Goal: Task Accomplishment & Management: Use online tool/utility

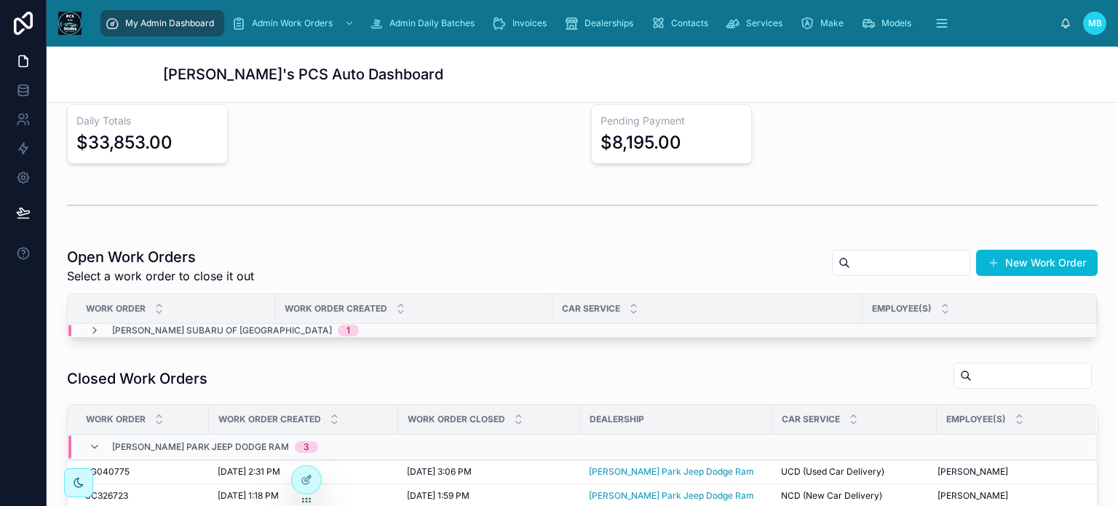
scroll to position [291, 0]
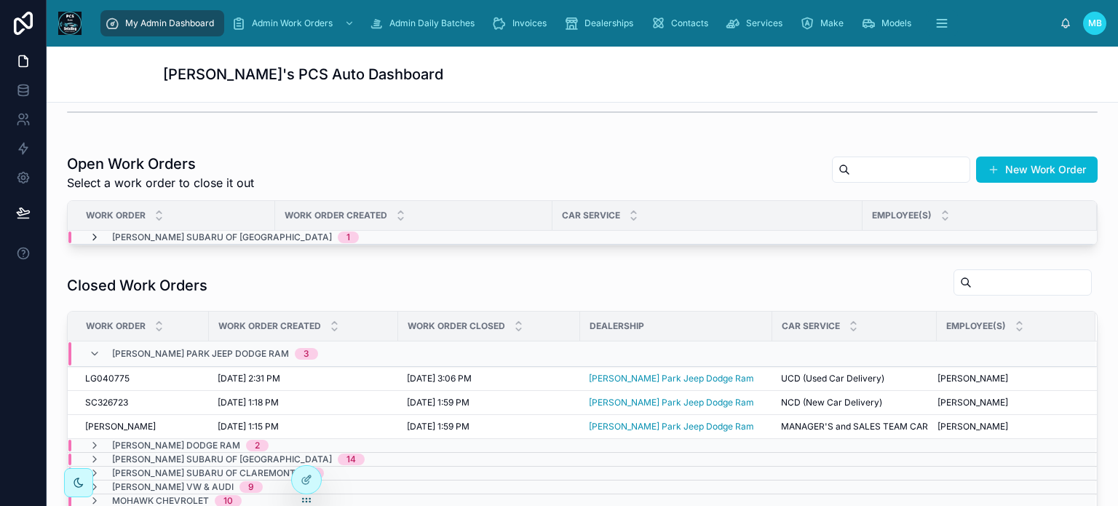
click at [98, 236] on icon at bounding box center [95, 237] width 12 height 12
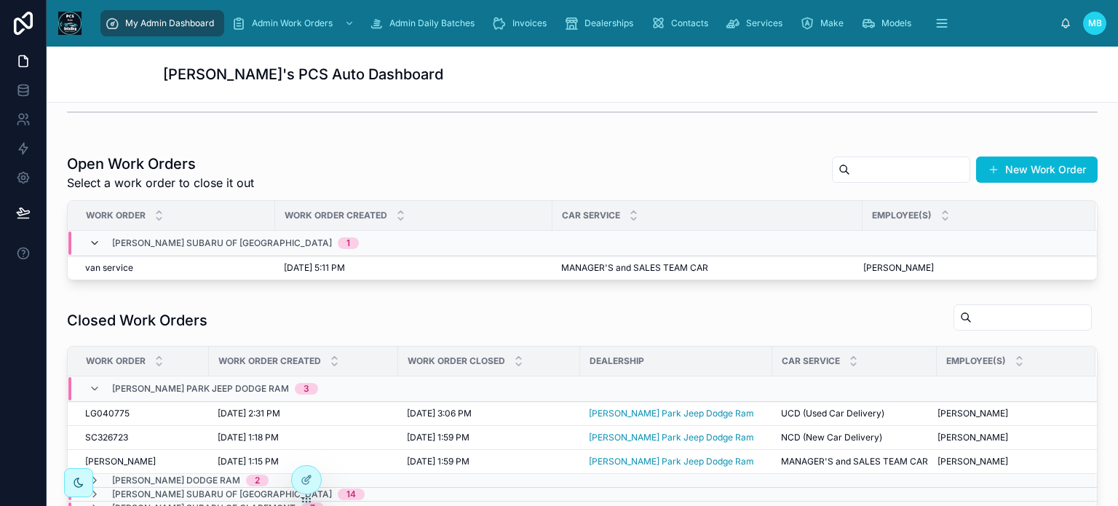
click at [92, 238] on icon at bounding box center [95, 243] width 12 height 12
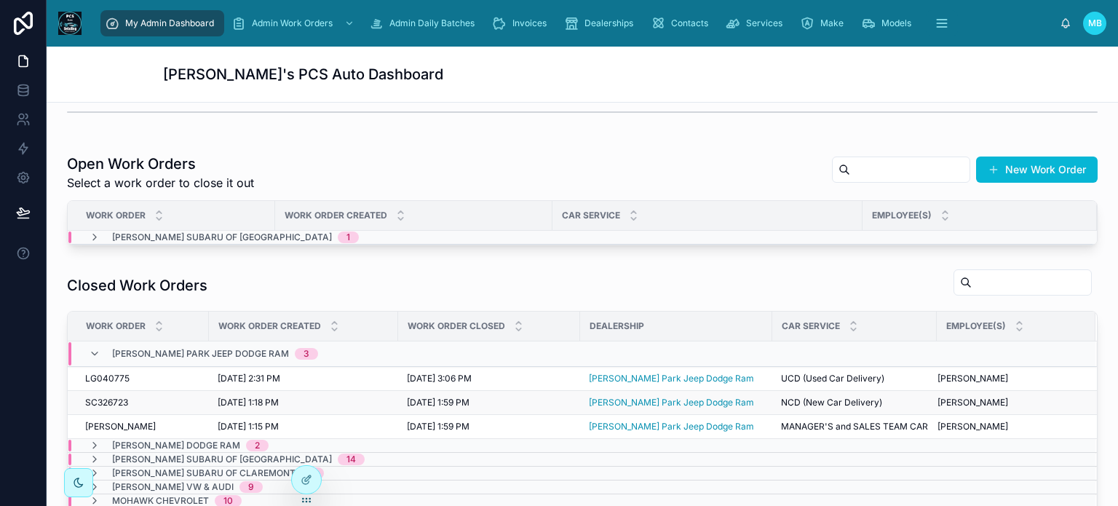
scroll to position [364, 0]
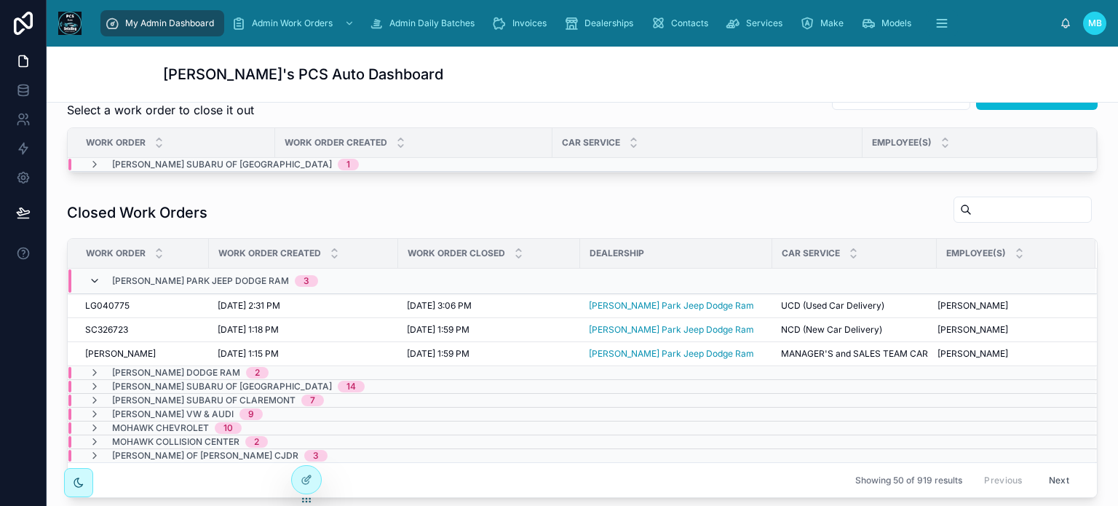
click at [93, 278] on icon at bounding box center [95, 281] width 12 height 12
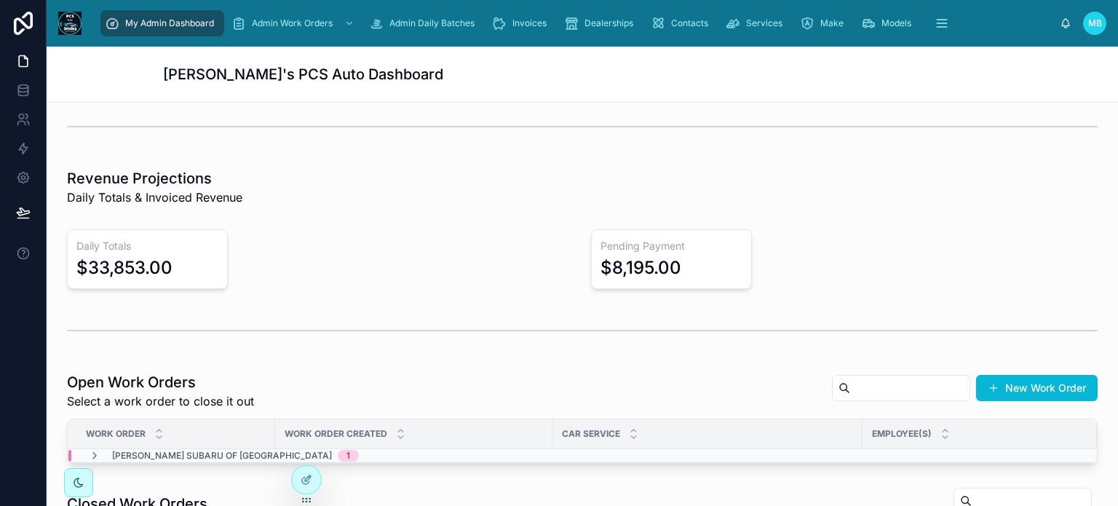
scroll to position [218, 0]
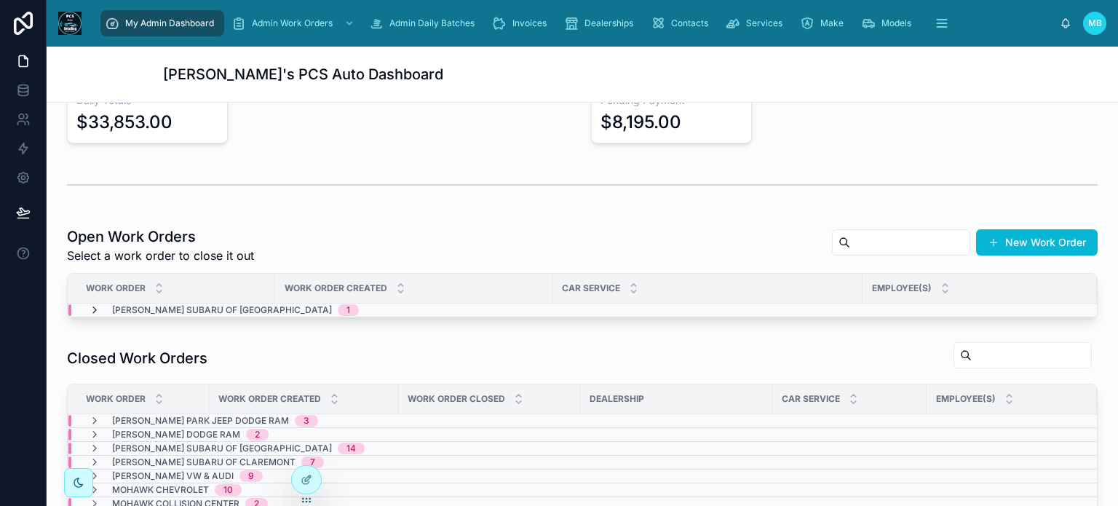
click at [94, 308] on icon at bounding box center [95, 310] width 12 height 12
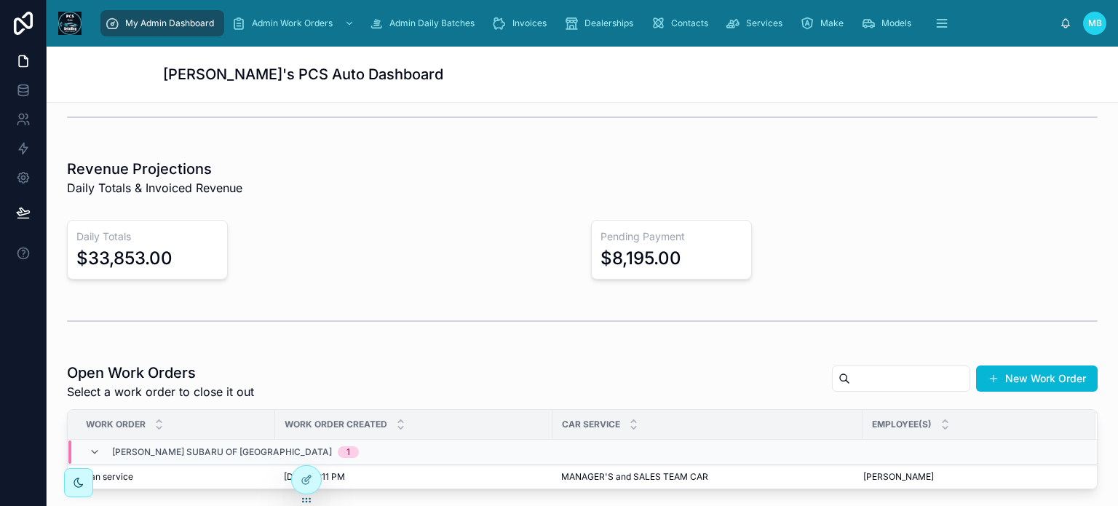
scroll to position [0, 0]
